Goal: Task Accomplishment & Management: Complete application form

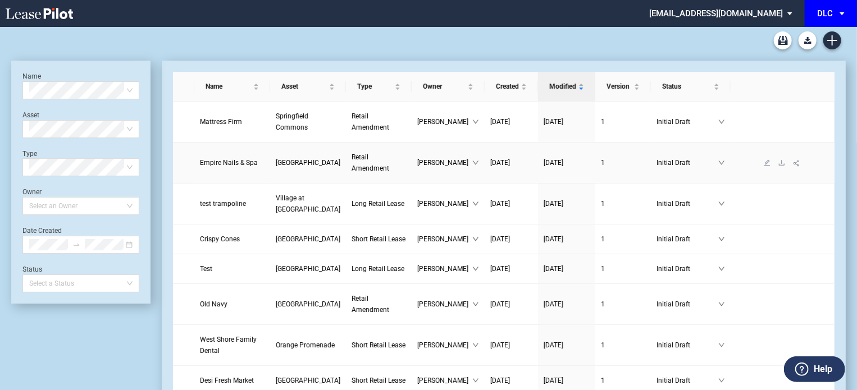
click at [276, 167] on span "[GEOGRAPHIC_DATA]" at bounding box center [308, 163] width 65 height 8
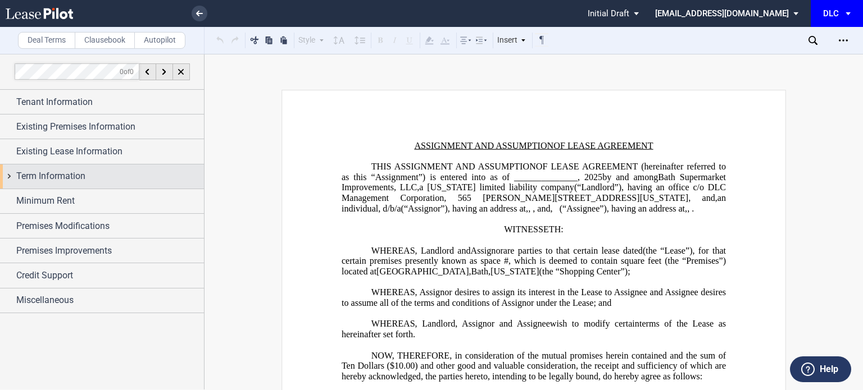
click at [52, 177] on span "Term Information" at bounding box center [50, 176] width 69 height 13
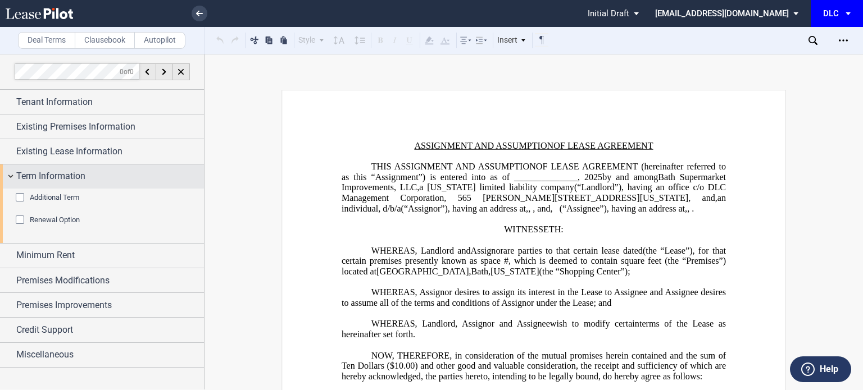
click at [52, 177] on span "Term Information" at bounding box center [50, 176] width 69 height 13
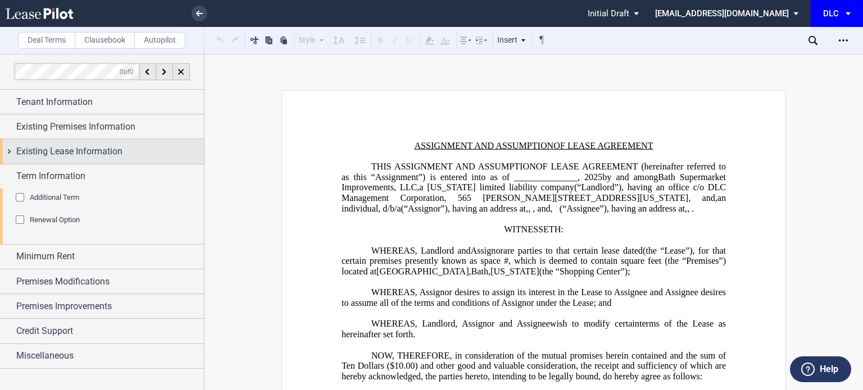
click at [56, 160] on div "Existing Lease Information" at bounding box center [102, 151] width 204 height 24
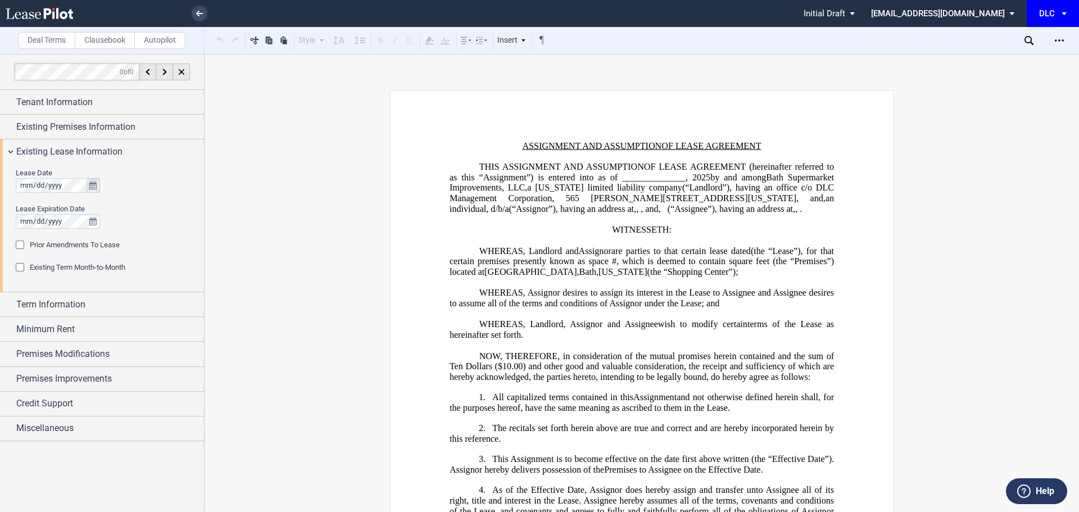
click at [92, 184] on icon "true" at bounding box center [92, 185] width 7 height 8
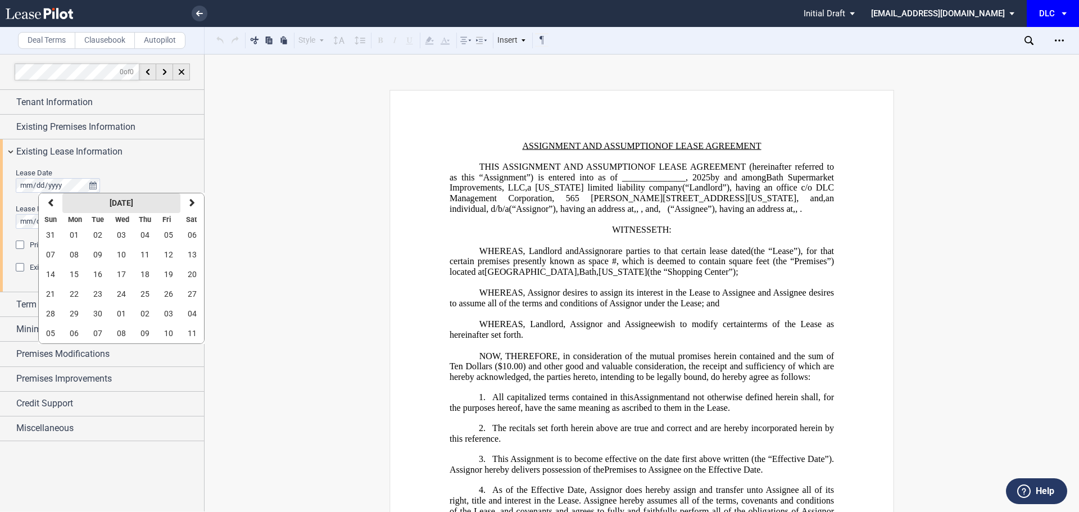
click at [110, 200] on strong "[DATE]" at bounding box center [122, 202] width 24 height 9
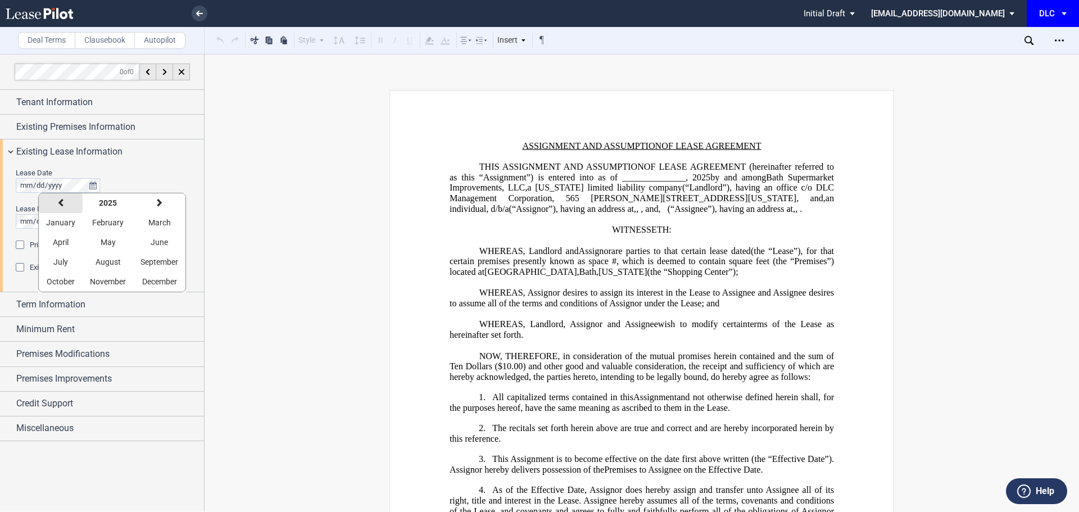
click at [65, 207] on button "previous" at bounding box center [61, 203] width 44 height 20
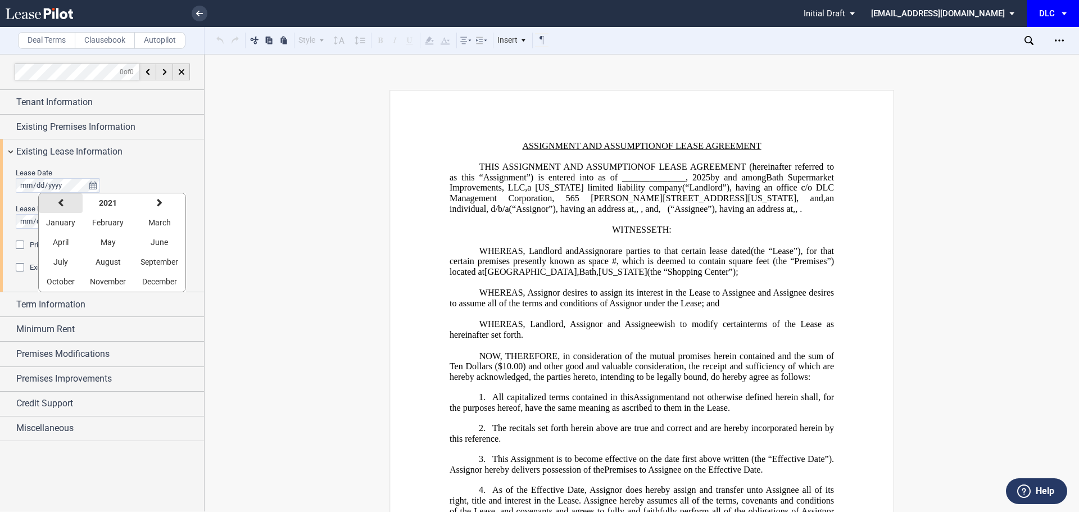
click at [65, 207] on button "previous" at bounding box center [61, 203] width 44 height 20
click at [66, 207] on button "previous" at bounding box center [61, 203] width 44 height 20
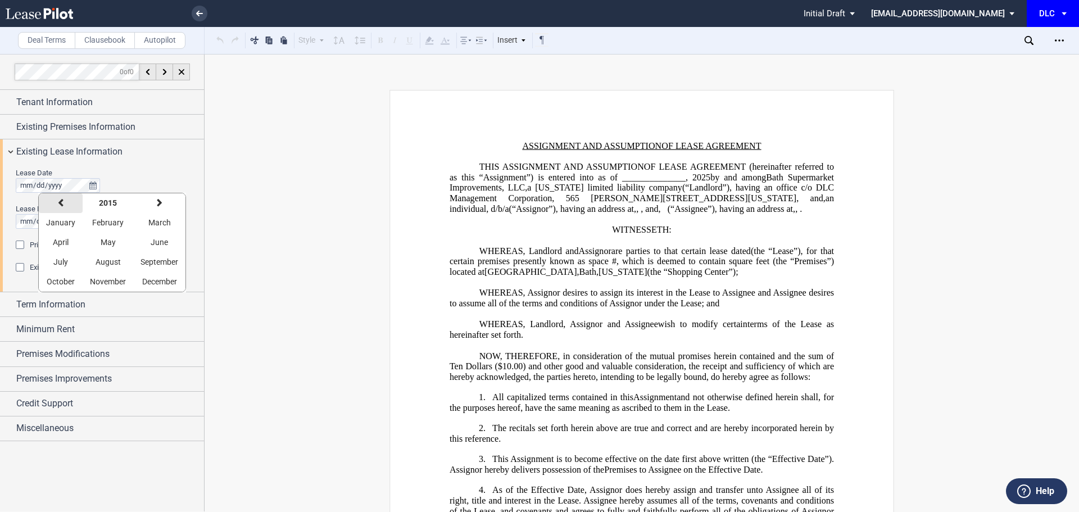
click at [66, 207] on button "previous" at bounding box center [61, 203] width 44 height 20
click at [76, 257] on button "July" at bounding box center [61, 262] width 44 height 20
click at [149, 293] on button "24" at bounding box center [145, 294] width 24 height 20
click at [85, 245] on span "Prior Amendments To Lease" at bounding box center [75, 244] width 90 height 8
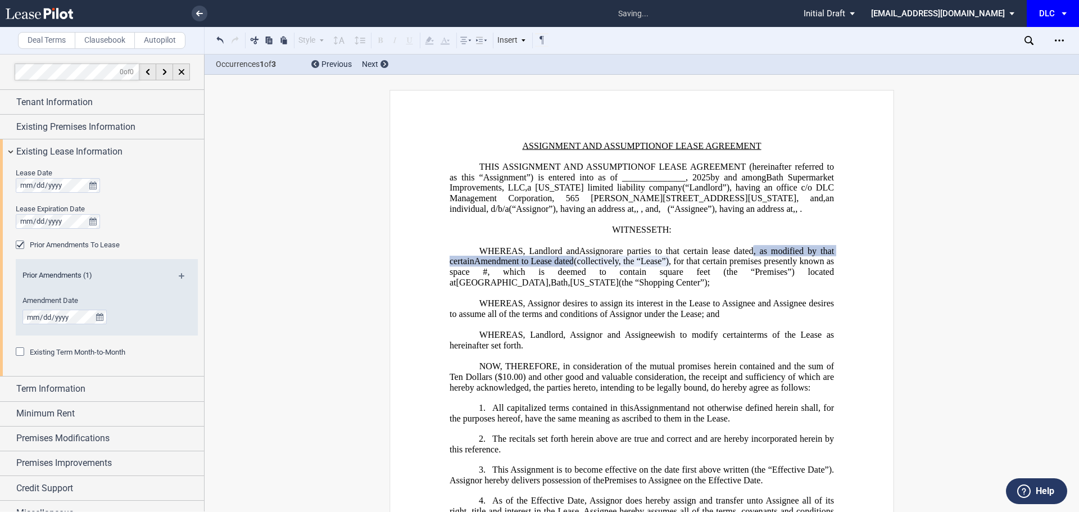
click at [554, 266] on span "Amendment to Lease dated" at bounding box center [523, 261] width 99 height 10
click at [181, 270] on div "Prior Amendments (1)" at bounding box center [107, 277] width 182 height 14
click at [180, 274] on md-icon at bounding box center [186, 279] width 15 height 13
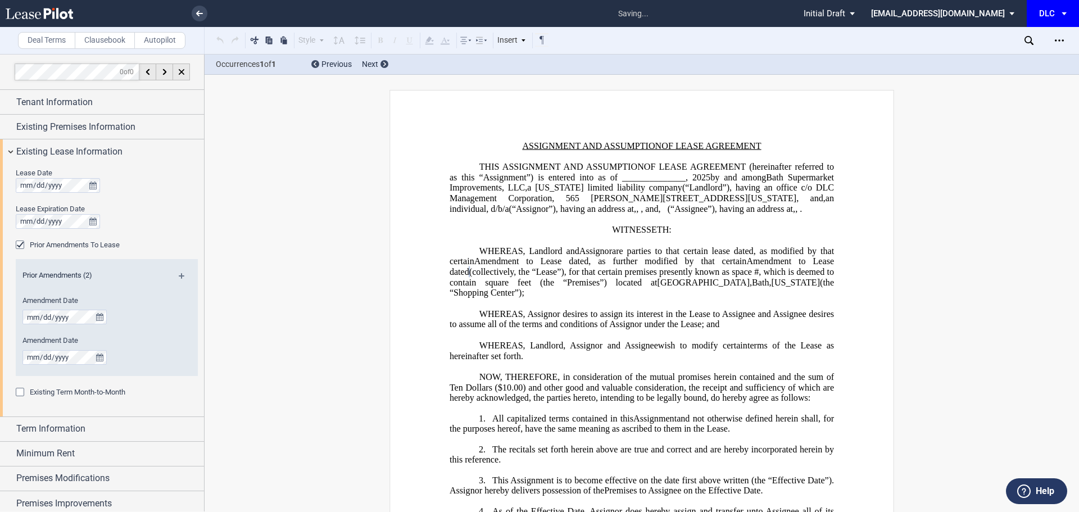
click at [549, 309] on p "﻿" at bounding box center [641, 303] width 384 height 11
click at [553, 266] on span "Amendment to Lease dated" at bounding box center [531, 261] width 114 height 10
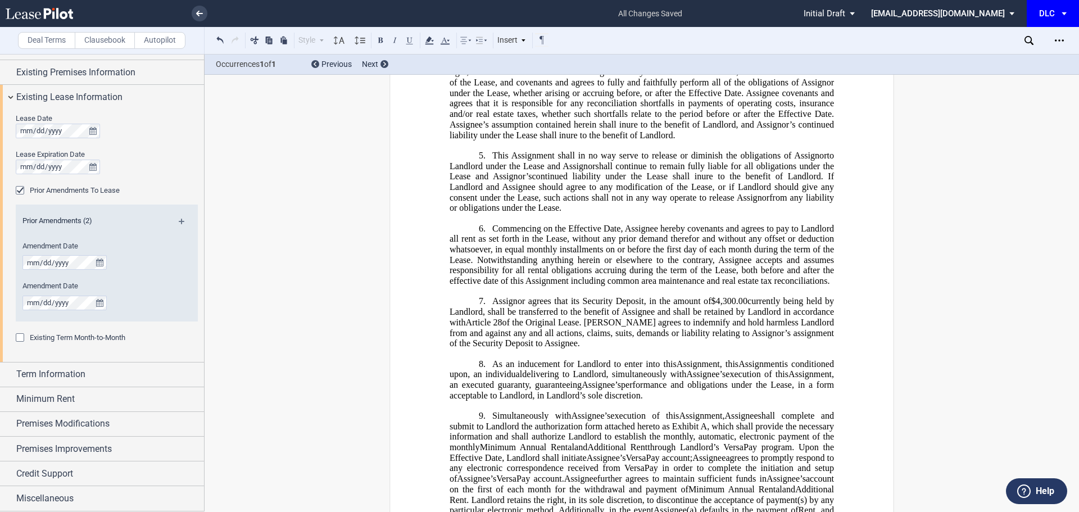
scroll to position [562, 0]
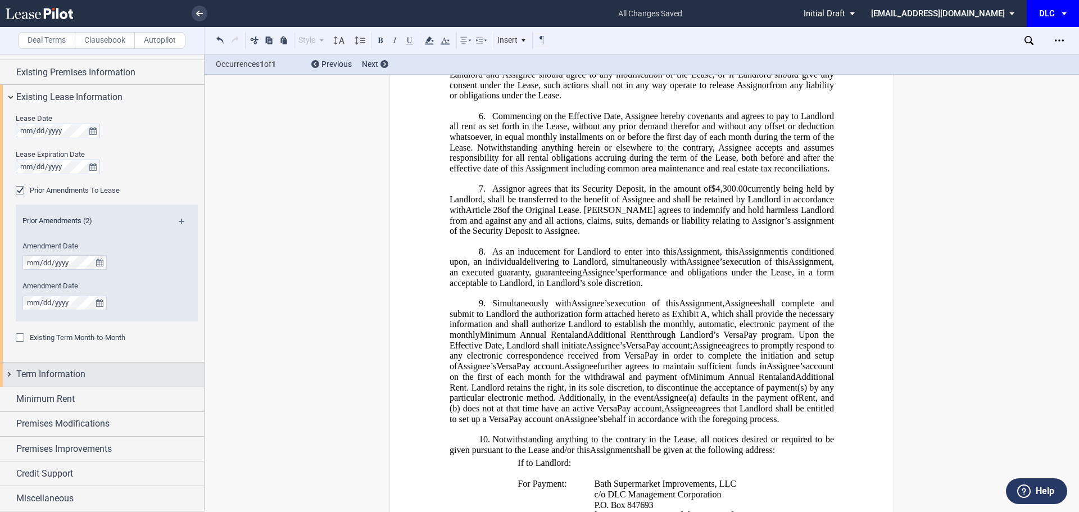
click at [125, 380] on div "Term Information" at bounding box center [110, 373] width 188 height 13
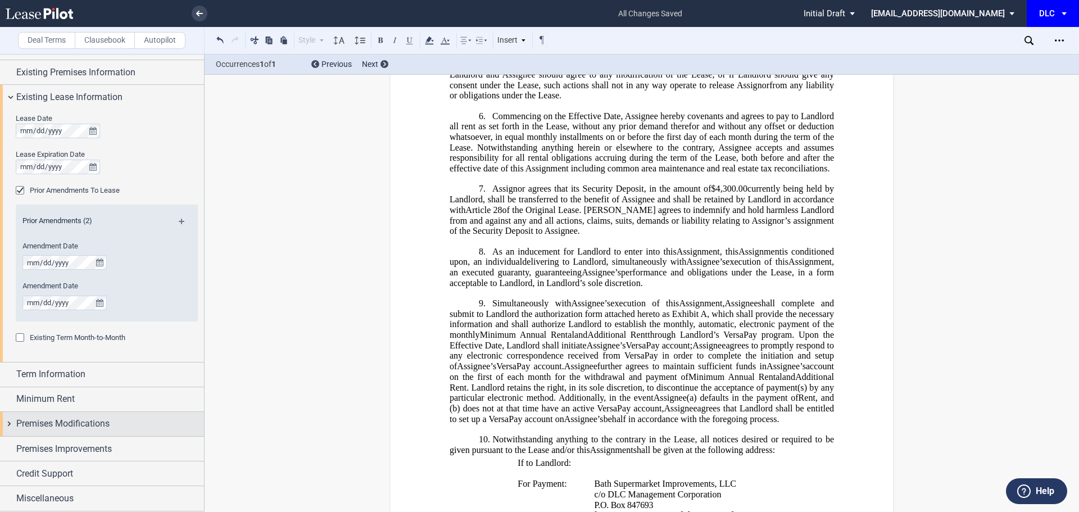
scroll to position [0, 0]
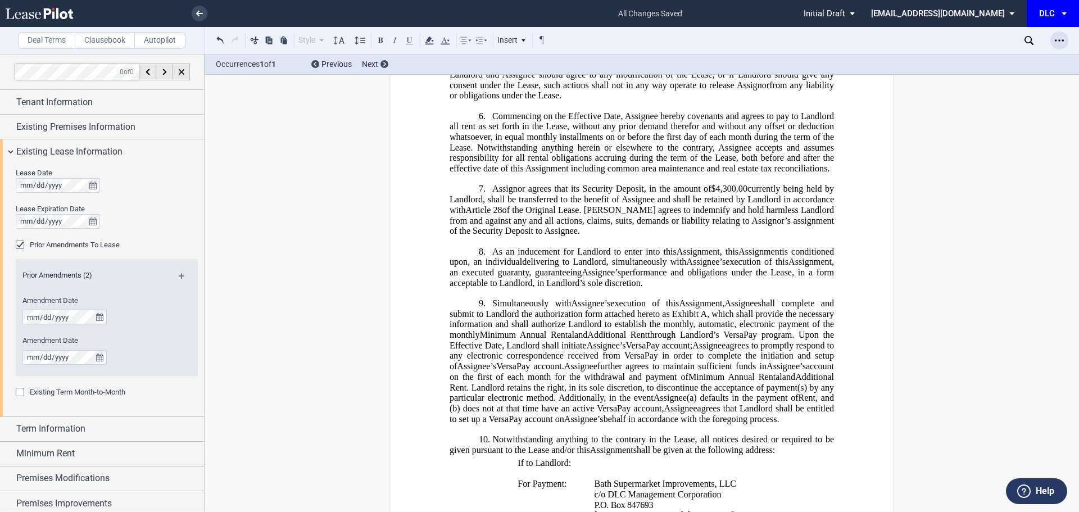
click at [862, 46] on div "Open Lease options menu" at bounding box center [1059, 40] width 18 height 18
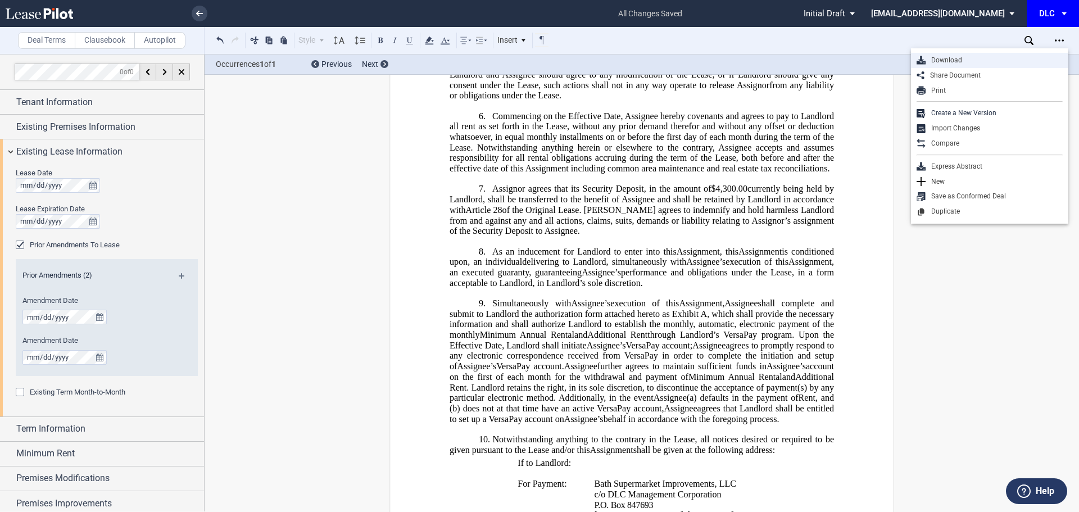
click at [862, 55] on div "Download" at bounding box center [989, 60] width 157 height 15
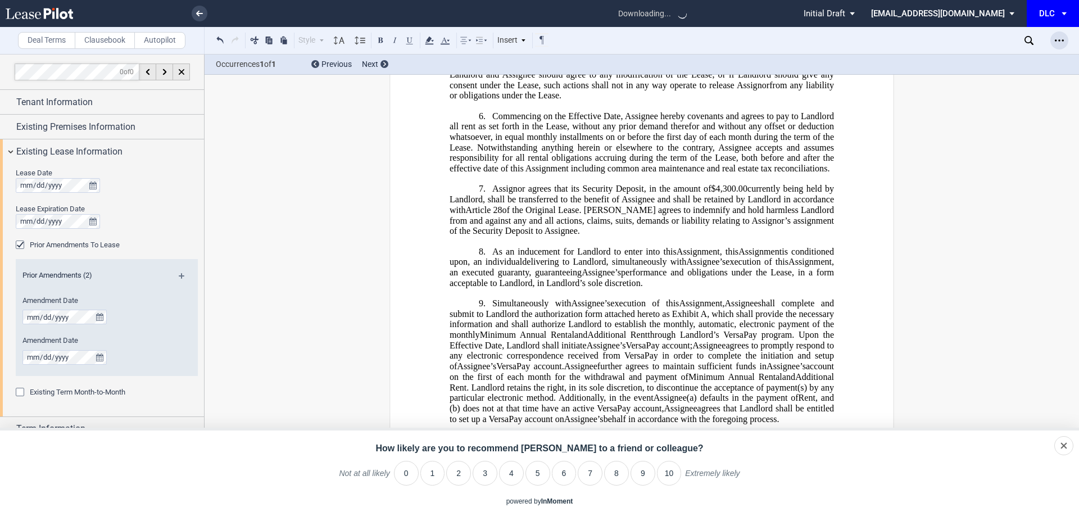
click at [862, 40] on div "Open Lease options menu" at bounding box center [1059, 40] width 18 height 18
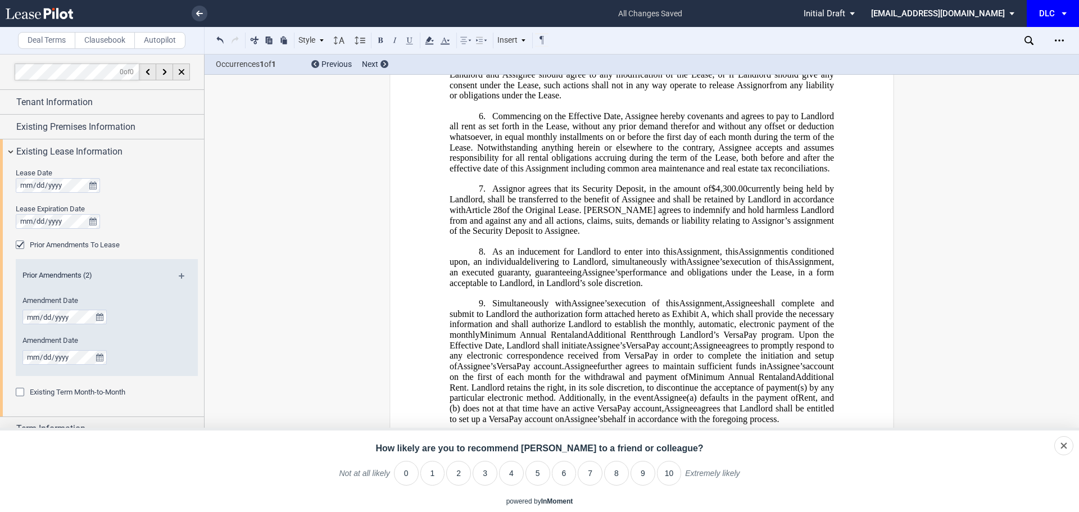
click at [862, 39] on icon "Open Lease options menu" at bounding box center [1058, 40] width 9 height 9
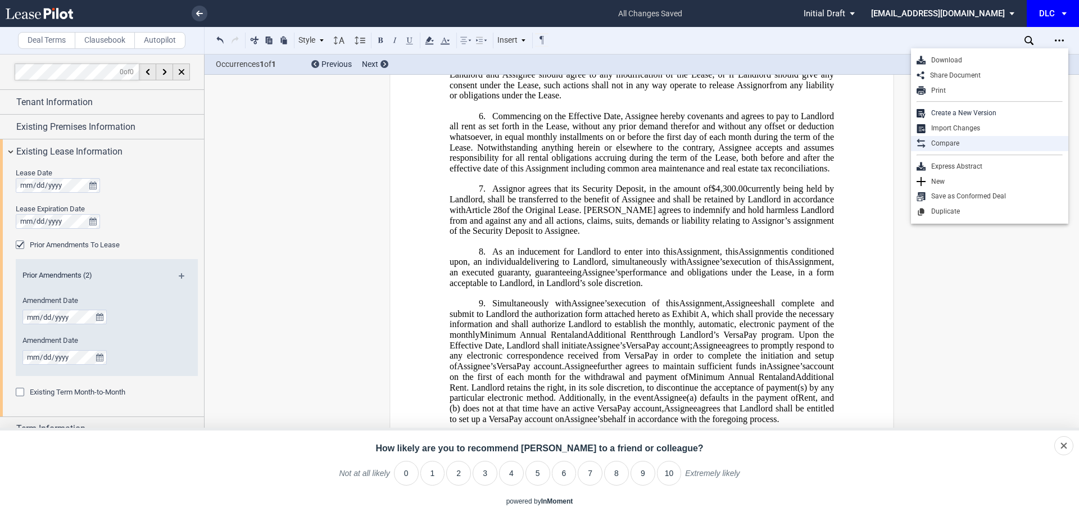
click at [862, 142] on div "Compare" at bounding box center [993, 144] width 137 height 10
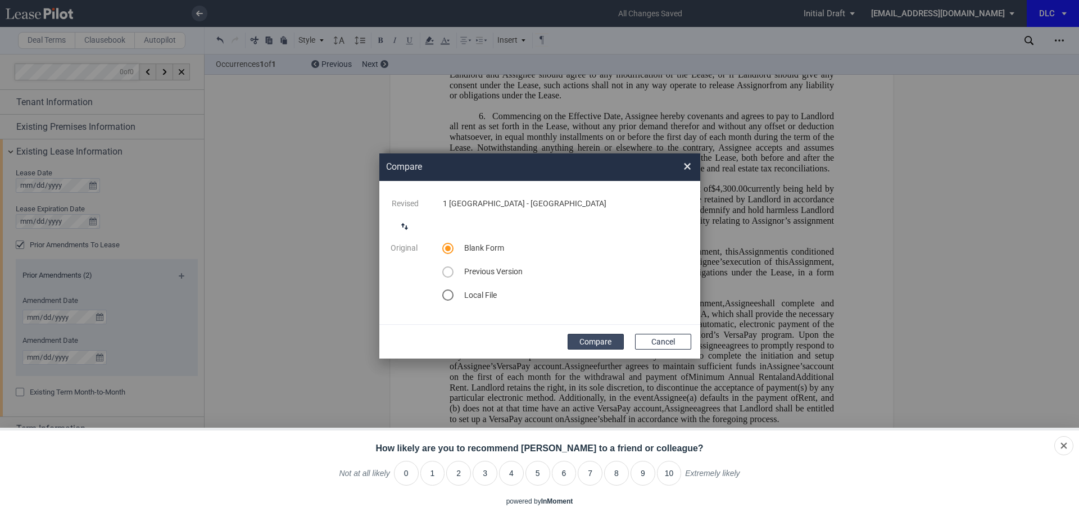
click at [589, 336] on button "Compare" at bounding box center [595, 342] width 56 height 16
